Goal: Task Accomplishment & Management: Complete application form

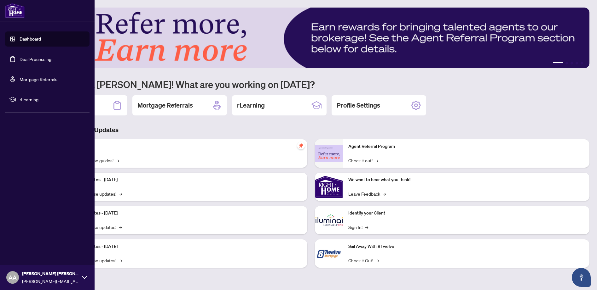
click at [26, 58] on link "Deal Processing" at bounding box center [36, 59] width 32 height 6
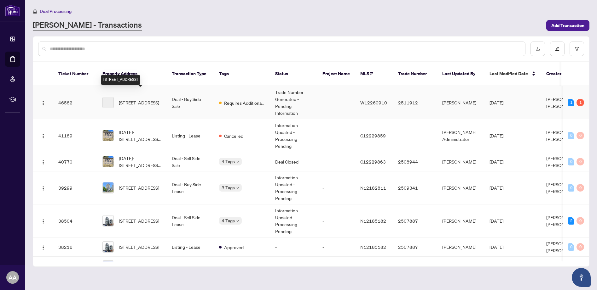
click at [127, 99] on span "[STREET_ADDRESS]" at bounding box center [139, 102] width 40 height 7
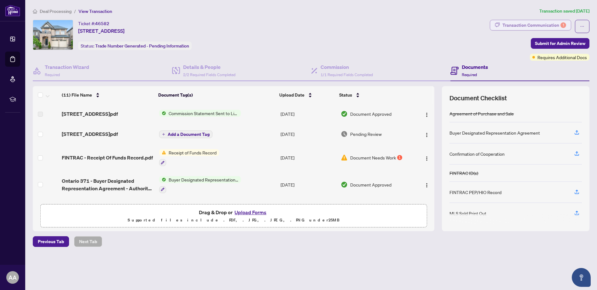
click at [531, 25] on div "Transaction Communication 1" at bounding box center [534, 25] width 64 height 10
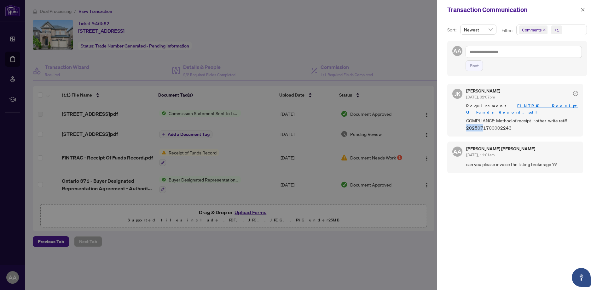
drag, startPoint x: 466, startPoint y: 122, endPoint x: 482, endPoint y: 119, distance: 15.6
click at [482, 119] on span "COMPLIANCE: Method of receipt- : other write ref# 2025071700002243" at bounding box center [522, 124] width 112 height 15
drag, startPoint x: 482, startPoint y: 119, endPoint x: 515, endPoint y: 122, distance: 33.2
click at [515, 122] on span "COMPLIANCE: Method of receipt- : other write ref# 2025071700002243" at bounding box center [522, 124] width 112 height 15
drag, startPoint x: 466, startPoint y: 121, endPoint x: 510, endPoint y: 123, distance: 43.8
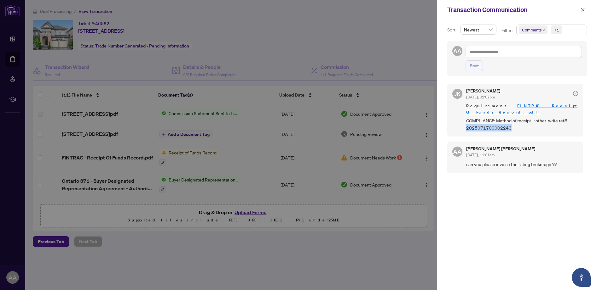
click at [510, 123] on span "COMPLIANCE: Method of receipt- : other write ref# 2025071700002243" at bounding box center [522, 124] width 112 height 15
drag, startPoint x: 510, startPoint y: 123, endPoint x: 507, endPoint y: 123, distance: 3.2
copy span "2025071700002243"
click at [419, 56] on div at bounding box center [298, 145] width 597 height 290
click at [581, 9] on icon "close" at bounding box center [582, 10] width 4 height 4
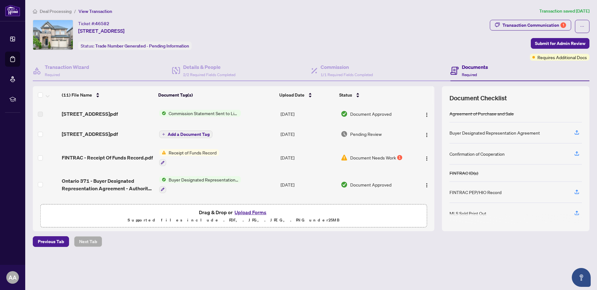
click at [198, 112] on span "Commission Statement Sent to Listing Brokerage" at bounding box center [203, 113] width 75 height 7
click at [178, 139] on span "Commission Statement Sent to Listing Brokerage" at bounding box center [203, 138] width 94 height 14
click at [164, 161] on button "button" at bounding box center [162, 162] width 7 height 7
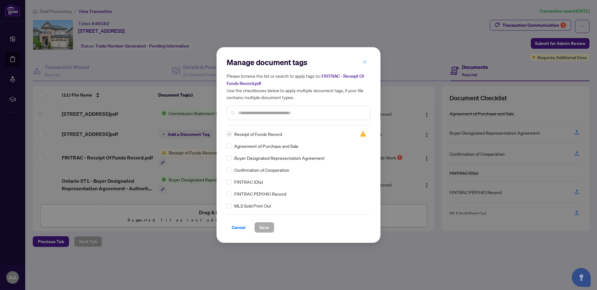
click at [363, 60] on icon "close" at bounding box center [364, 62] width 4 height 4
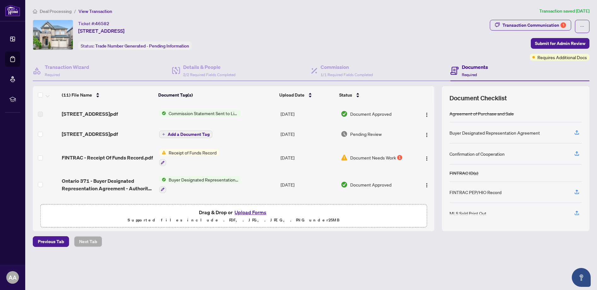
drag, startPoint x: 432, startPoint y: 134, endPoint x: 432, endPoint y: 140, distance: 6.0
click at [432, 140] on td at bounding box center [423, 134] width 21 height 20
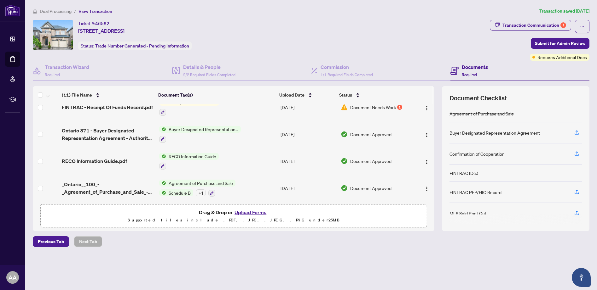
scroll to position [46, 0]
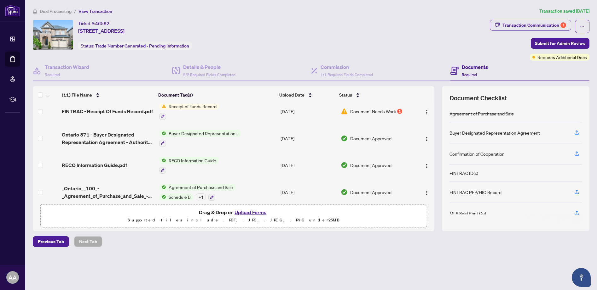
drag, startPoint x: 430, startPoint y: 143, endPoint x: 430, endPoint y: 124, distance: 18.6
click at [430, 124] on tbody "3414 Post Rd CS.pdf Commission Statement Sent to Listing Brokerage [DATE] Docum…" at bounding box center [233, 199] width 401 height 283
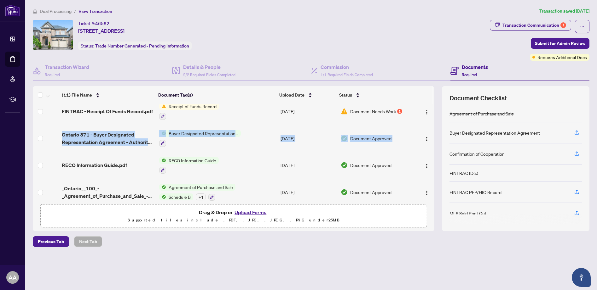
scroll to position [0, 0]
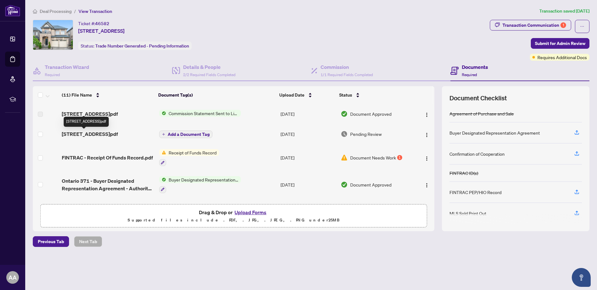
click at [81, 134] on span "[STREET_ADDRESS]pdf" at bounding box center [90, 134] width 56 height 8
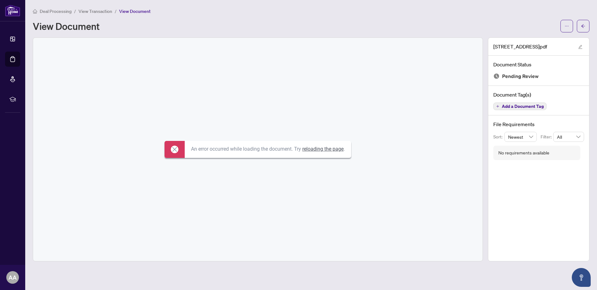
click at [323, 151] on link "reloading the page" at bounding box center [322, 149] width 41 height 6
click at [568, 28] on span "button" at bounding box center [566, 26] width 4 height 10
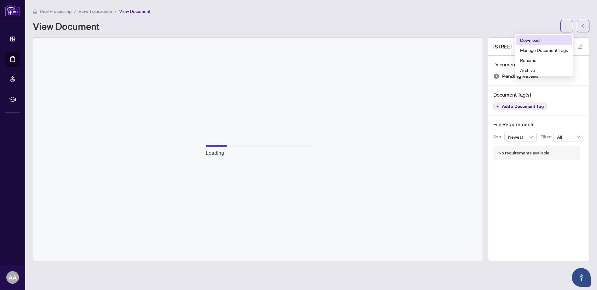
click at [532, 38] on span "Download" at bounding box center [544, 40] width 48 height 7
click at [582, 26] on icon "arrow-left" at bounding box center [583, 25] width 4 height 3
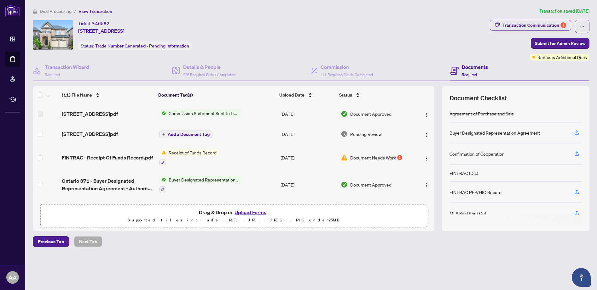
click at [252, 213] on button "Upload Forms" at bounding box center [250, 213] width 36 height 8
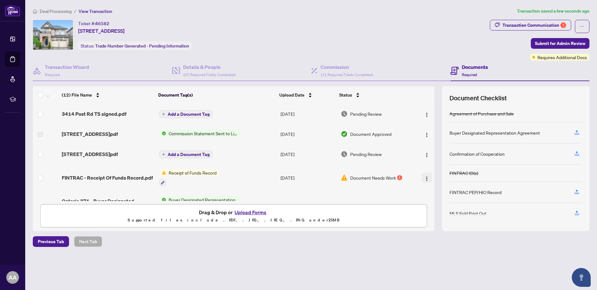
click at [424, 179] on img "button" at bounding box center [426, 178] width 5 height 5
click at [256, 213] on button "Upload Forms" at bounding box center [250, 213] width 36 height 8
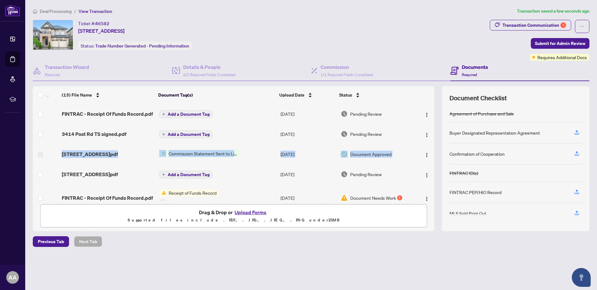
drag, startPoint x: 432, startPoint y: 127, endPoint x: 431, endPoint y: 152, distance: 24.3
click at [431, 152] on tbody "FINTRAC - Receipt Of Funds Record.pdf Add a Document Tag Aug/11/2025 Pending Re…" at bounding box center [233, 265] width 401 height 323
click at [429, 37] on div "Ticket #: 46582 3414 Post Rd, Oakville, Ontario L6H 0Z2, Canada Status: Trade N…" at bounding box center [260, 35] width 454 height 30
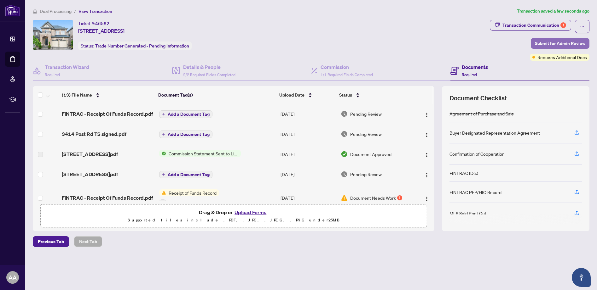
click at [560, 43] on span "Submit for Admin Review" at bounding box center [560, 43] width 50 height 10
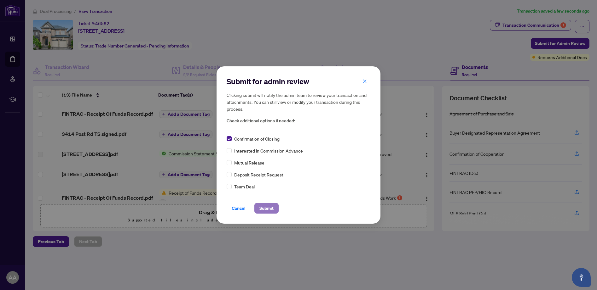
click at [266, 207] on span "Submit" at bounding box center [266, 208] width 14 height 10
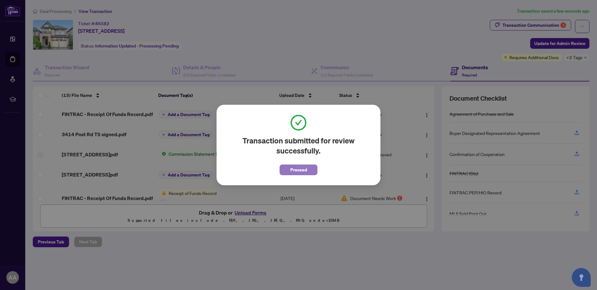
click at [299, 171] on span "Proceed" at bounding box center [298, 170] width 17 height 10
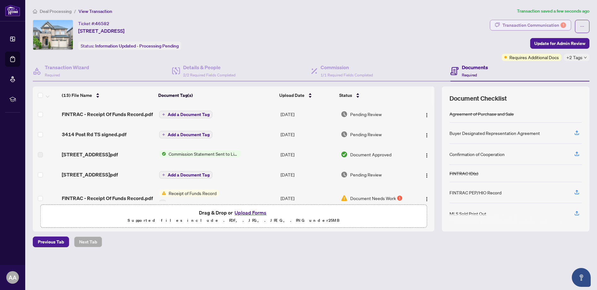
click at [540, 24] on div "Transaction Communication 1" at bounding box center [534, 25] width 64 height 10
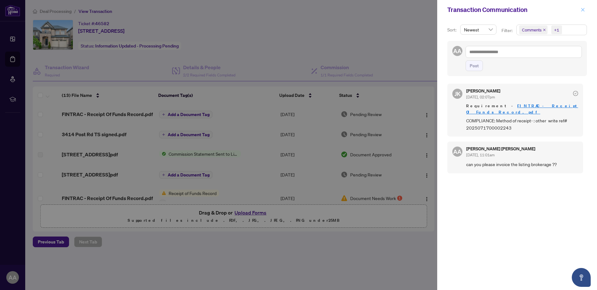
click at [583, 9] on icon "close" at bounding box center [582, 10] width 4 height 4
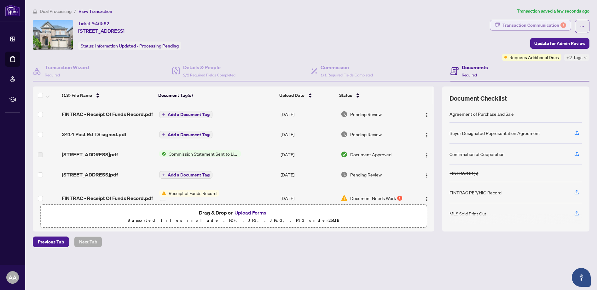
click at [533, 25] on div "Transaction Communication 1" at bounding box center [534, 25] width 64 height 10
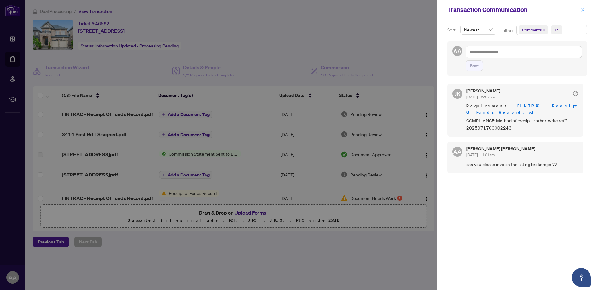
click at [583, 10] on icon "close" at bounding box center [582, 9] width 3 height 3
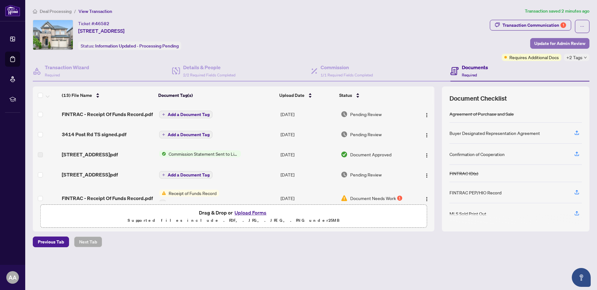
click at [562, 43] on span "Update for Admin Review" at bounding box center [559, 43] width 51 height 10
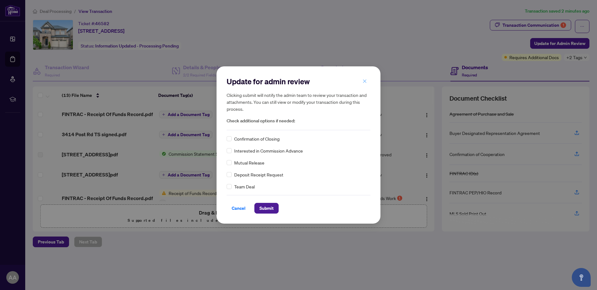
click at [363, 80] on icon "close" at bounding box center [364, 81] width 4 height 4
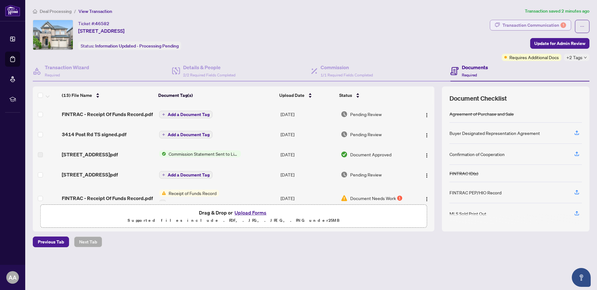
click at [536, 23] on div "Transaction Communication 1" at bounding box center [534, 25] width 64 height 10
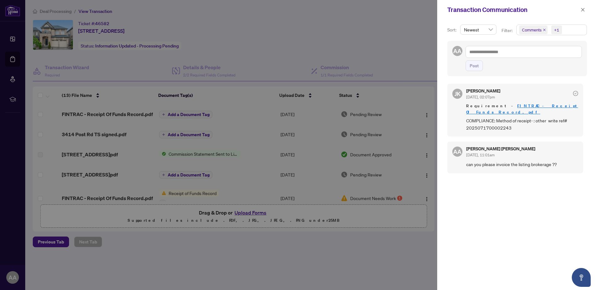
click at [573, 93] on icon "check-circle" at bounding box center [575, 93] width 5 height 5
click at [497, 53] on textarea at bounding box center [523, 52] width 116 height 12
